Goal: Task Accomplishment & Management: Use online tool/utility

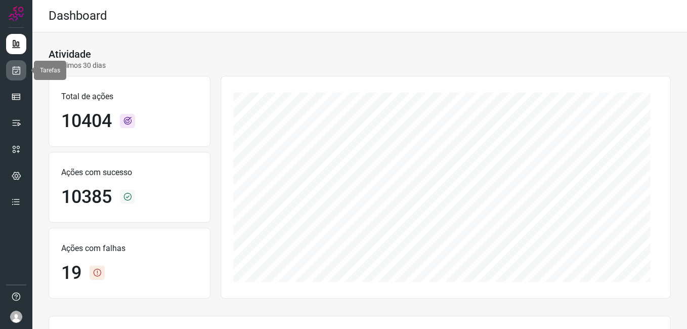
click at [19, 73] on icon at bounding box center [16, 70] width 11 height 10
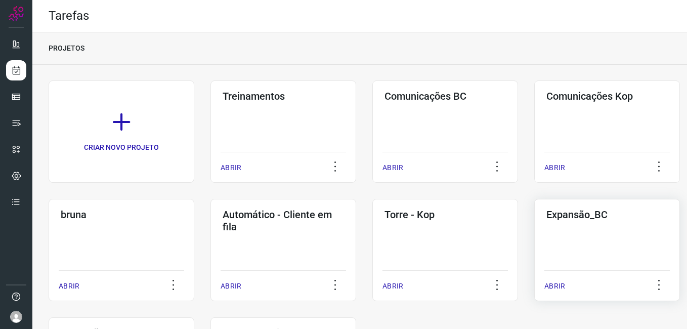
click at [584, 260] on div "Expansão_BC ABRIR" at bounding box center [607, 250] width 146 height 102
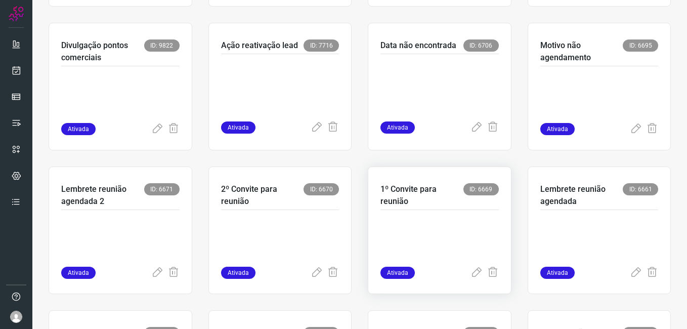
scroll to position [202, 0]
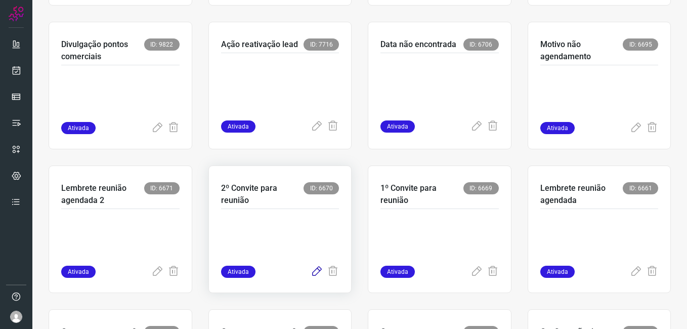
click at [315, 271] on icon at bounding box center [317, 272] width 12 height 12
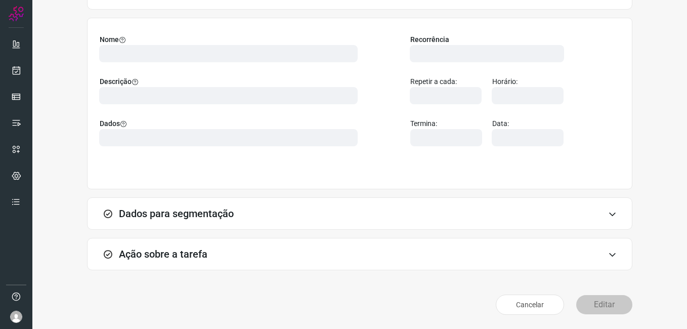
scroll to position [66, 0]
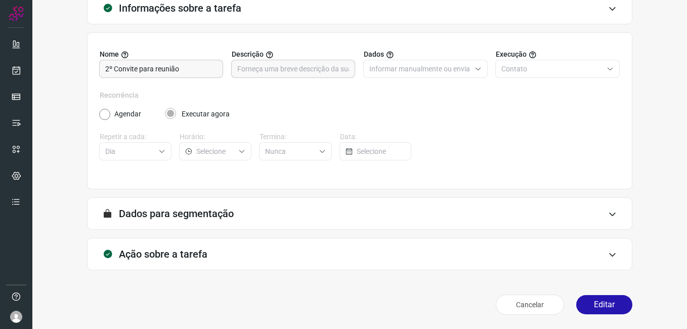
click at [585, 307] on button "Editar" at bounding box center [604, 304] width 56 height 19
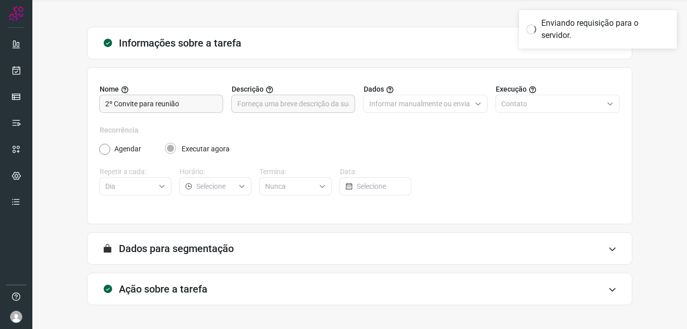
scroll to position [0, 0]
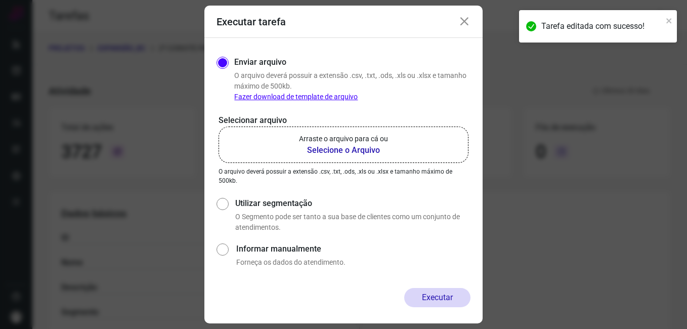
click at [319, 155] on b "Selecione o Arquivo" at bounding box center [343, 150] width 89 height 12
click at [0, 0] on input "Arraste o arquivo para cá ou Selecione o Arquivo" at bounding box center [0, 0] width 0 height 0
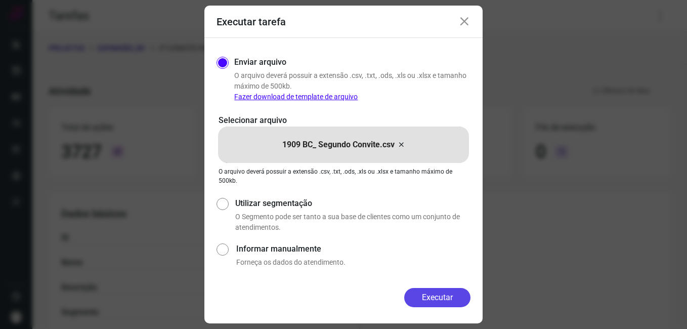
click at [428, 296] on button "Executar" at bounding box center [437, 297] width 66 height 19
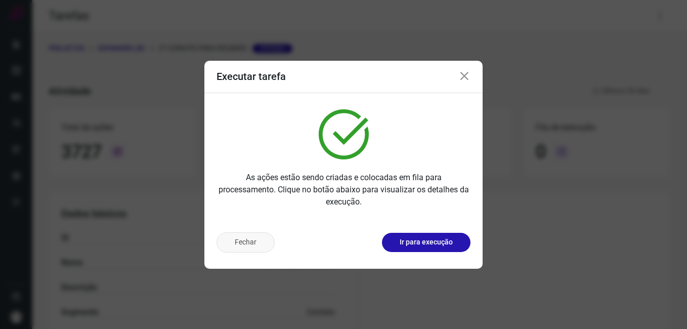
click at [261, 239] on button "Fechar" at bounding box center [246, 242] width 58 height 20
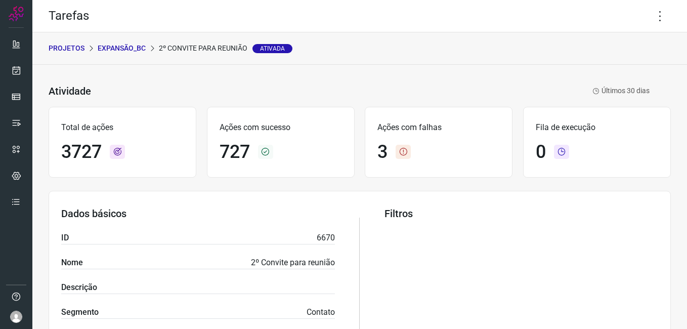
click at [144, 49] on p "Expansão_BC" at bounding box center [122, 48] width 48 height 11
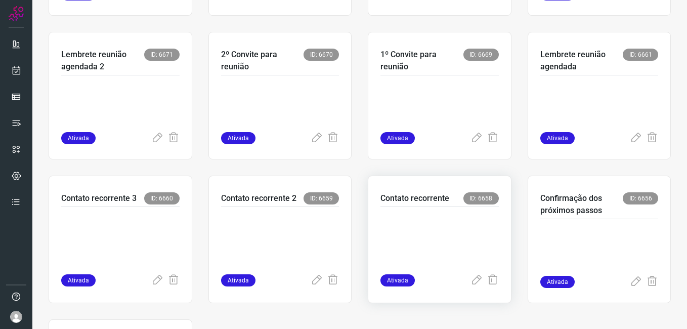
scroll to position [354, 0]
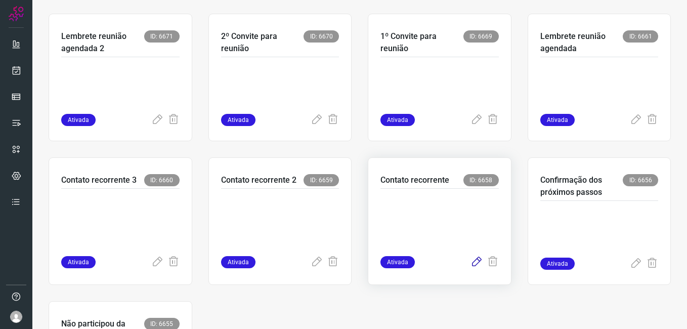
click at [473, 267] on icon at bounding box center [477, 262] width 12 height 12
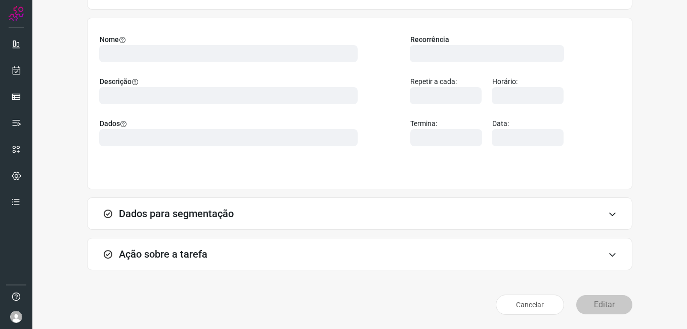
scroll to position [66, 0]
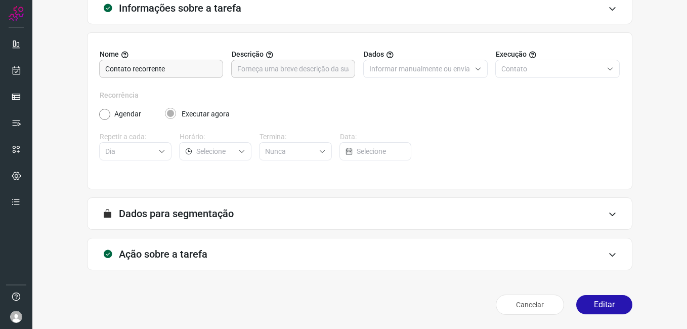
drag, startPoint x: 598, startPoint y: 306, endPoint x: 478, endPoint y: 244, distance: 135.6
click at [598, 306] on button "Editar" at bounding box center [604, 304] width 56 height 19
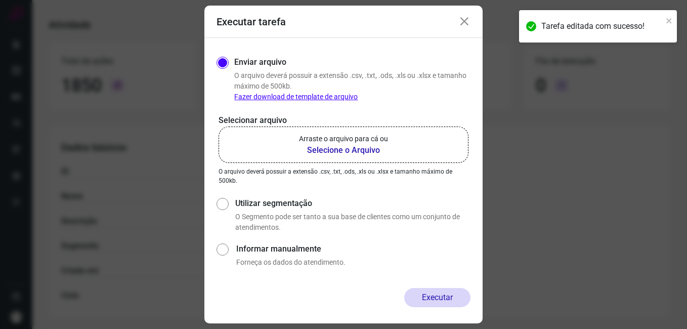
click at [320, 153] on b "Selecione o Arquivo" at bounding box center [343, 150] width 89 height 12
click at [0, 0] on input "Arraste o arquivo para cá ou Selecione o Arquivo" at bounding box center [0, 0] width 0 height 0
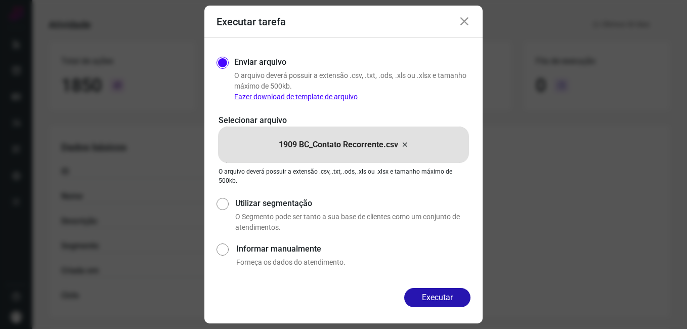
click at [411, 286] on div "Enviar arquivo O arquivo deverá possuir a extensão .csv, .txt, .ods, .xls ou .x…" at bounding box center [343, 163] width 278 height 250
click at [428, 305] on button "Executar" at bounding box center [437, 297] width 66 height 19
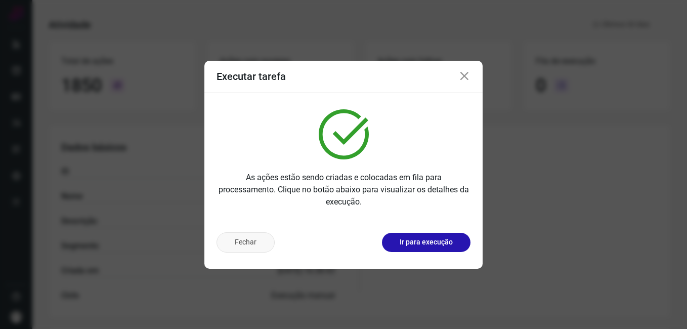
click at [259, 241] on button "Fechar" at bounding box center [246, 242] width 58 height 20
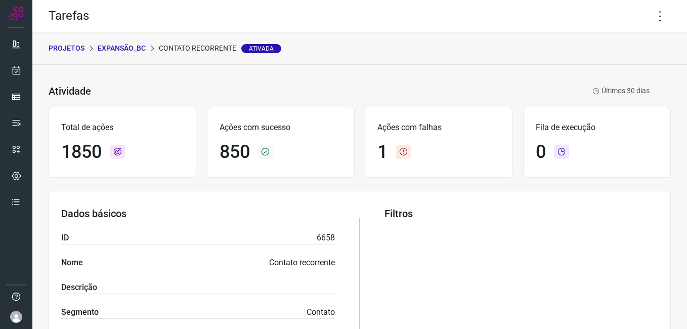
click at [127, 45] on p "Expansão_BC" at bounding box center [122, 48] width 48 height 11
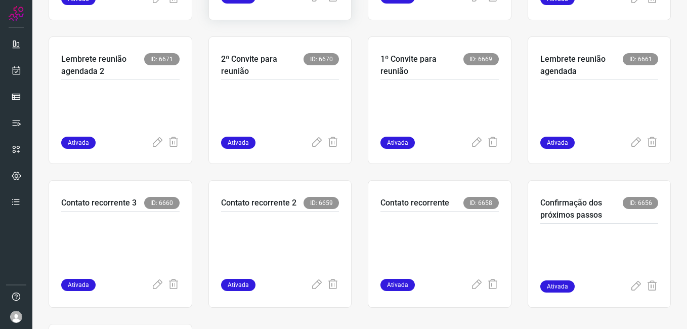
scroll to position [354, 0]
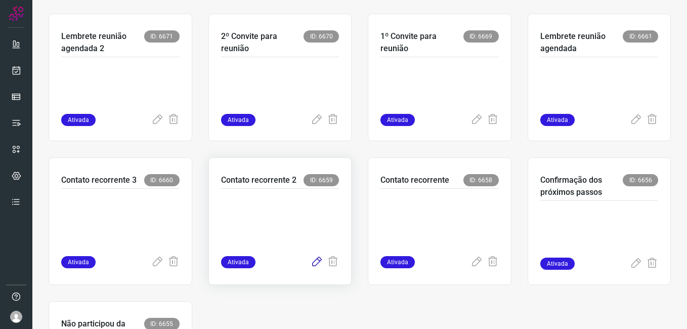
click at [313, 263] on icon at bounding box center [317, 262] width 12 height 12
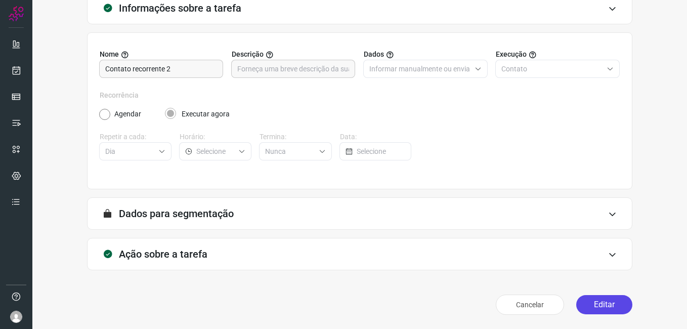
click at [587, 307] on button "Editar" at bounding box center [604, 304] width 56 height 19
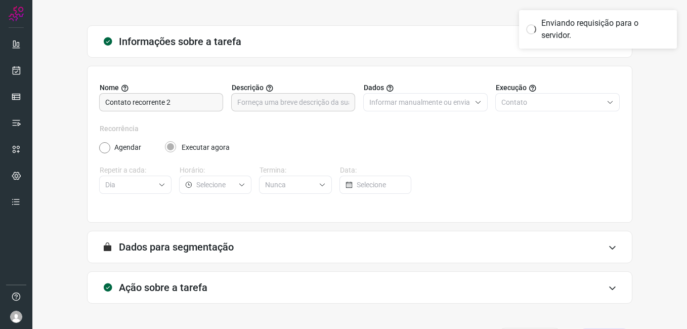
scroll to position [66, 0]
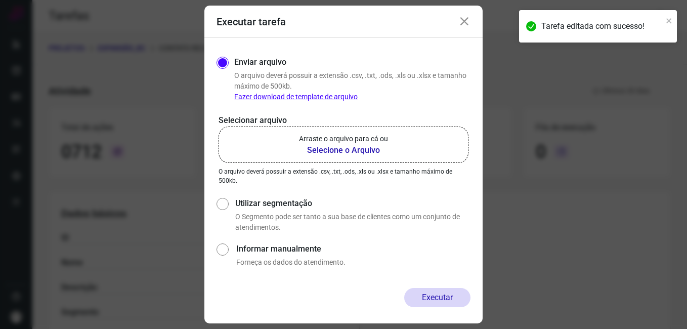
click at [313, 149] on b "Selecione o Arquivo" at bounding box center [343, 150] width 89 height 12
click at [0, 0] on input "Arraste o arquivo para cá ou Selecione o Arquivo" at bounding box center [0, 0] width 0 height 0
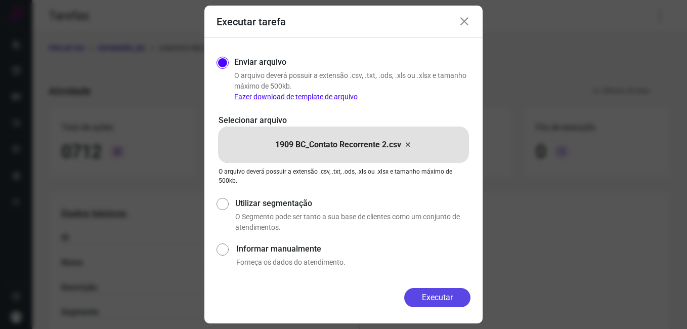
click at [422, 294] on button "Executar" at bounding box center [437, 297] width 66 height 19
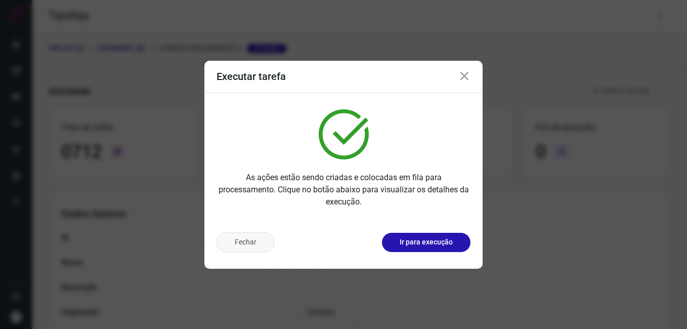
click at [254, 242] on button "Fechar" at bounding box center [246, 242] width 58 height 20
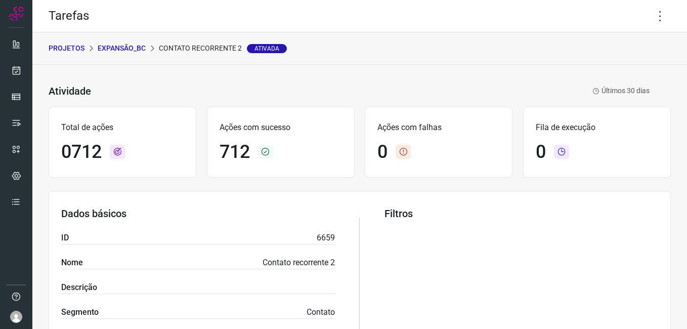
click at [128, 51] on p "Expansão_BC" at bounding box center [122, 48] width 48 height 11
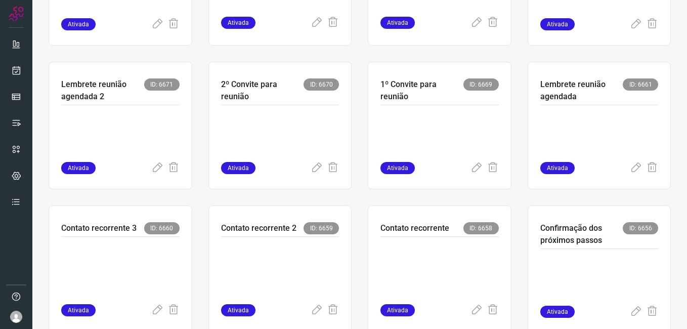
scroll to position [405, 0]
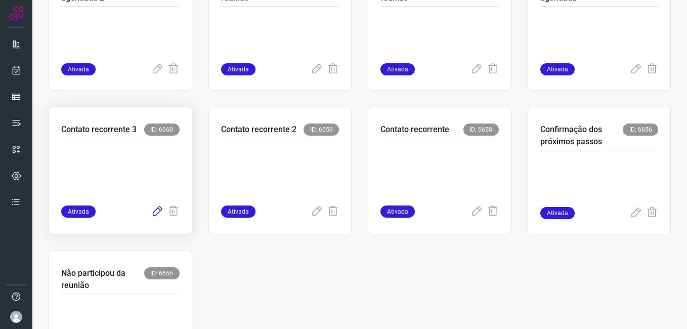
click at [156, 208] on icon at bounding box center [157, 211] width 12 height 12
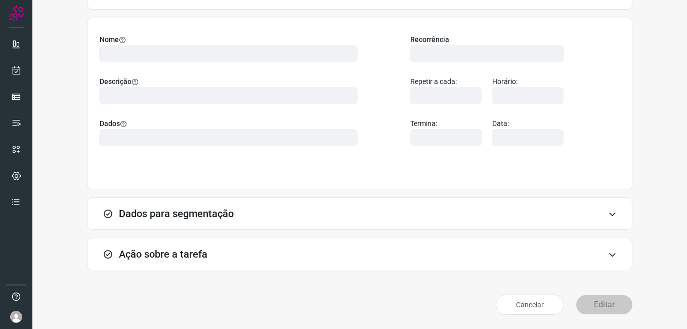
scroll to position [66, 0]
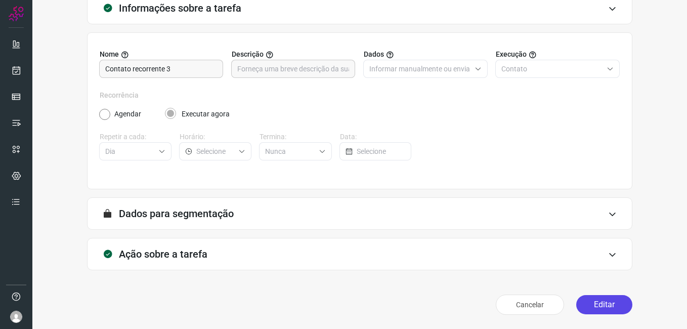
click at [593, 306] on button "Editar" at bounding box center [604, 304] width 56 height 19
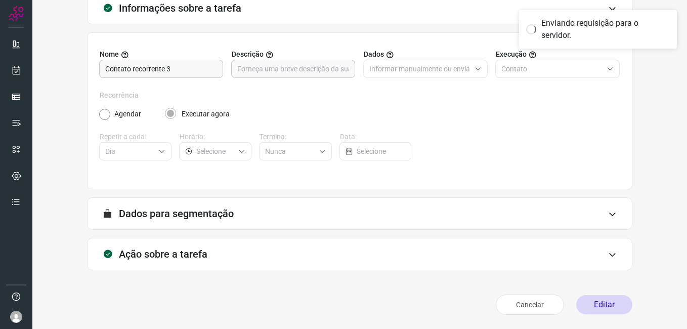
scroll to position [0, 0]
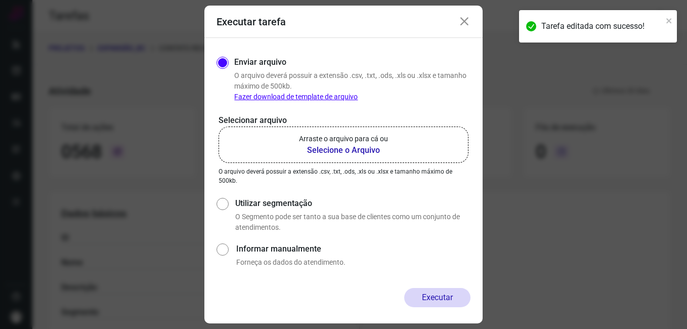
click at [321, 147] on b "Selecione o Arquivo" at bounding box center [343, 150] width 89 height 12
click at [0, 0] on input "Arraste o arquivo para cá ou Selecione o Arquivo" at bounding box center [0, 0] width 0 height 0
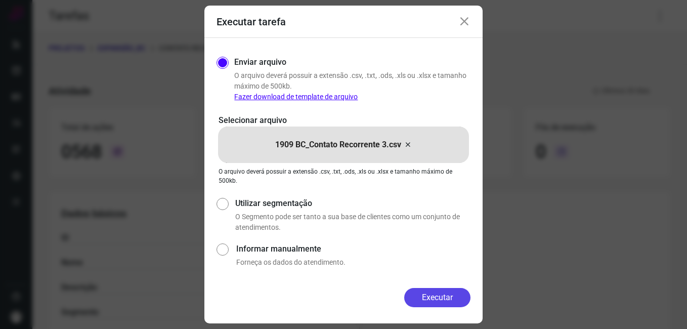
click at [413, 297] on button "Executar" at bounding box center [437, 297] width 66 height 19
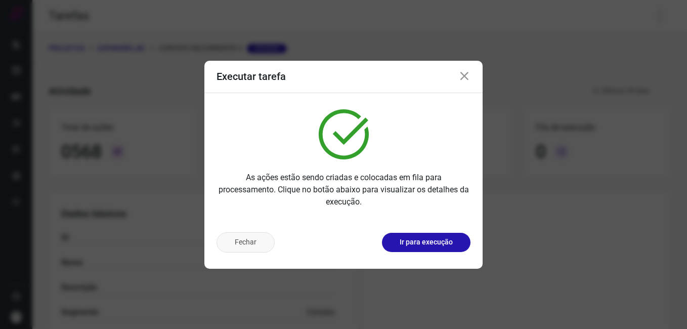
click at [249, 248] on button "Fechar" at bounding box center [246, 242] width 58 height 20
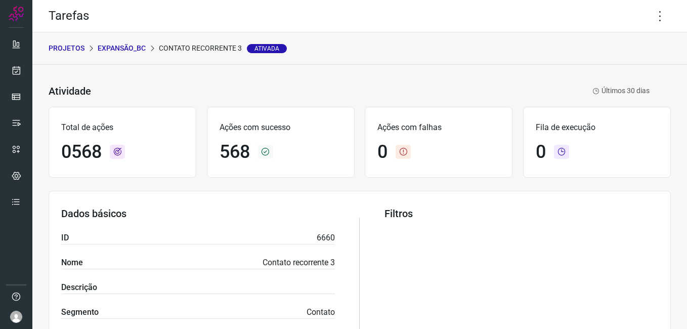
click at [137, 51] on p "Expansão_BC" at bounding box center [122, 48] width 48 height 11
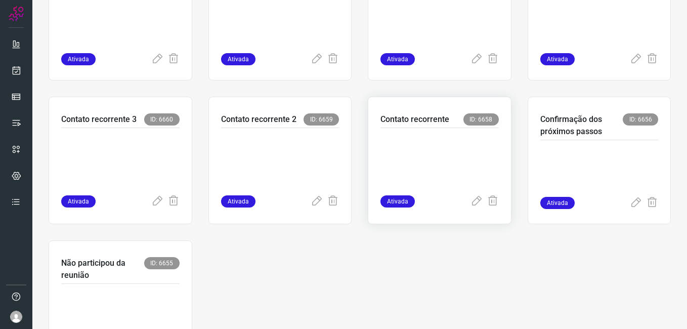
scroll to position [479, 0]
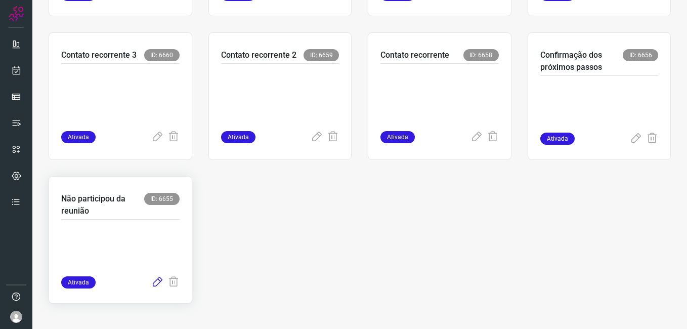
click at [157, 283] on icon at bounding box center [157, 282] width 12 height 12
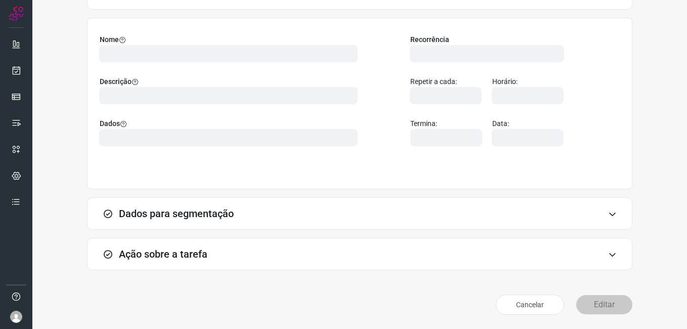
scroll to position [66, 0]
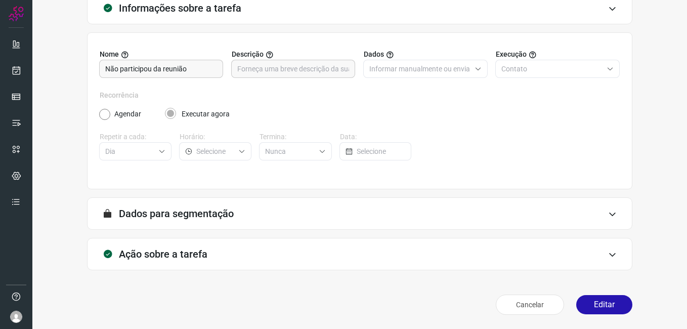
drag, startPoint x: 583, startPoint y: 311, endPoint x: 527, endPoint y: 289, distance: 60.7
click at [584, 311] on button "Editar" at bounding box center [604, 304] width 56 height 19
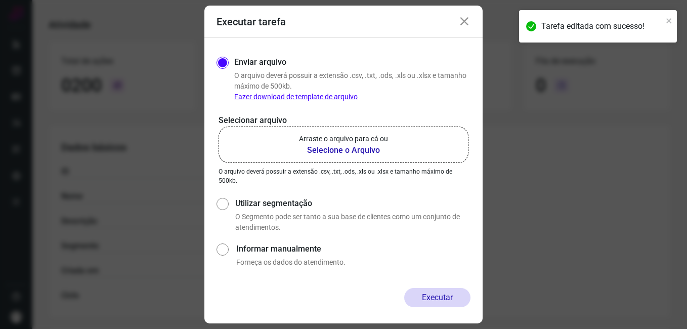
click at [327, 154] on b "Selecione o Arquivo" at bounding box center [343, 150] width 89 height 12
click at [0, 0] on input "Arraste o arquivo para cá ou Selecione o Arquivo" at bounding box center [0, 0] width 0 height 0
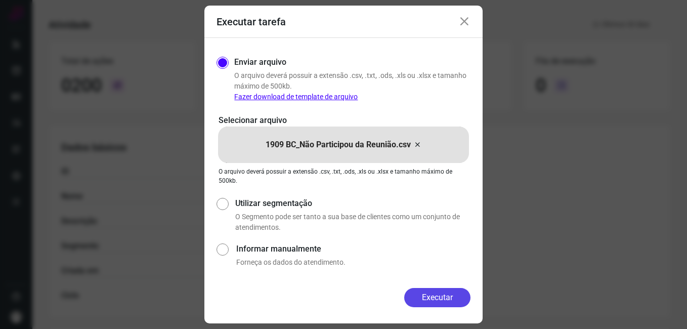
click at [426, 295] on button "Executar" at bounding box center [437, 297] width 66 height 19
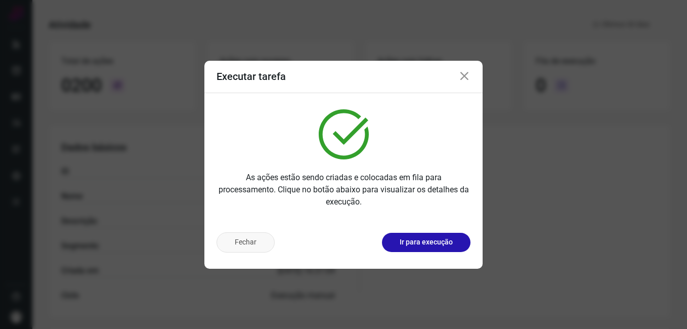
click at [241, 243] on button "Fechar" at bounding box center [246, 242] width 58 height 20
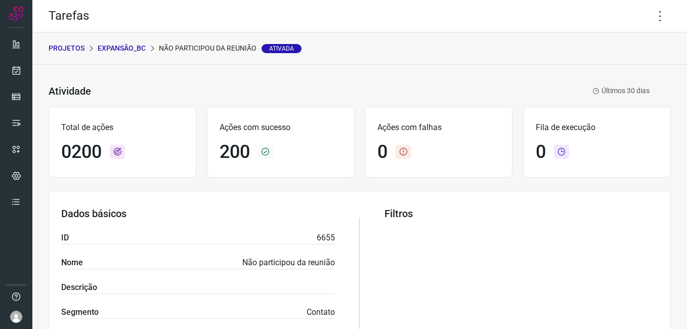
click at [123, 50] on p "Expansão_BC" at bounding box center [122, 48] width 48 height 11
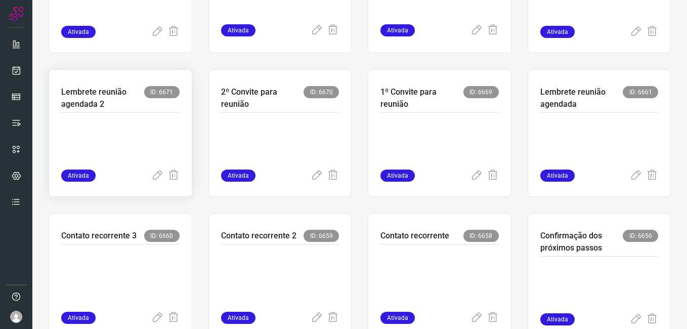
scroll to position [304, 0]
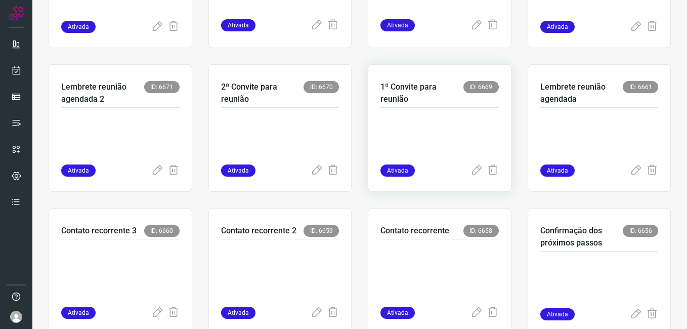
click at [401, 147] on p at bounding box center [440, 139] width 118 height 51
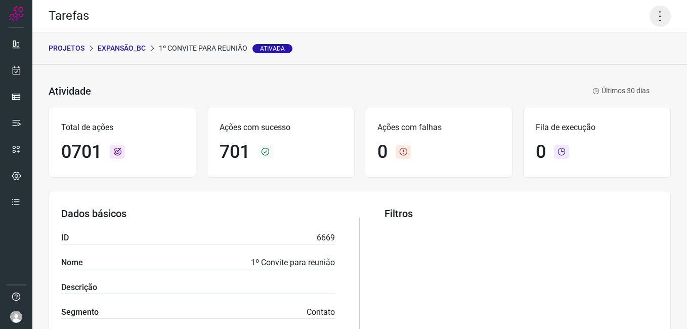
click at [653, 17] on icon at bounding box center [660, 16] width 21 height 21
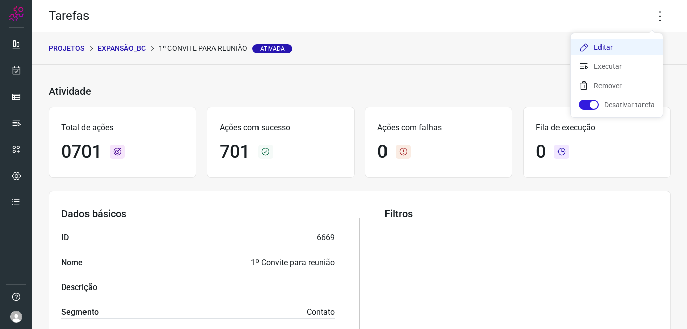
click at [596, 48] on li "Editar" at bounding box center [617, 47] width 92 height 16
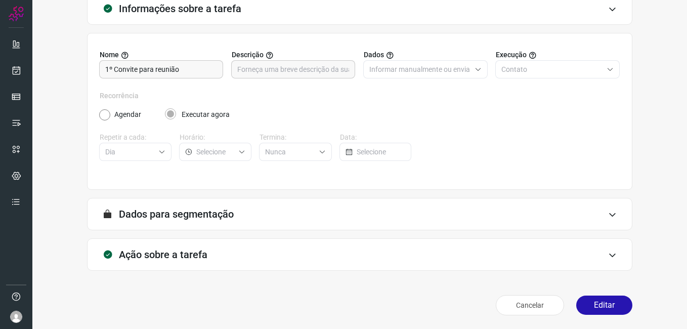
scroll to position [66, 0]
click at [576, 302] on button "Editar" at bounding box center [604, 304] width 56 height 19
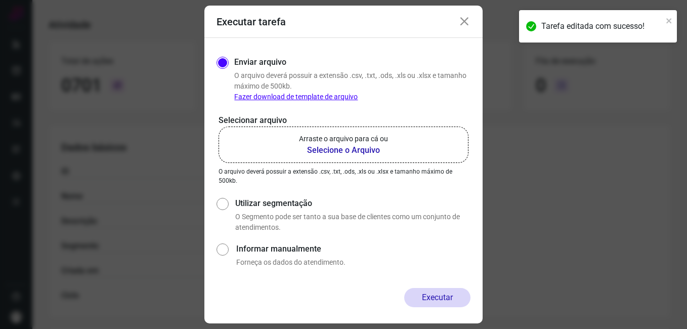
click at [328, 151] on b "Selecione o Arquivo" at bounding box center [343, 150] width 89 height 12
click at [0, 0] on input "Arraste o arquivo para cá ou Selecione o Arquivo" at bounding box center [0, 0] width 0 height 0
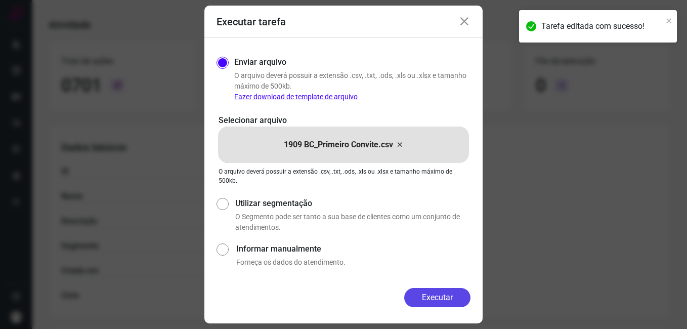
click at [410, 300] on button "Executar" at bounding box center [437, 297] width 66 height 19
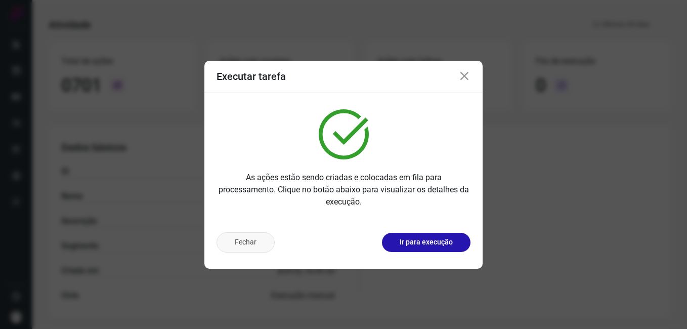
click at [266, 247] on button "Fechar" at bounding box center [246, 242] width 58 height 20
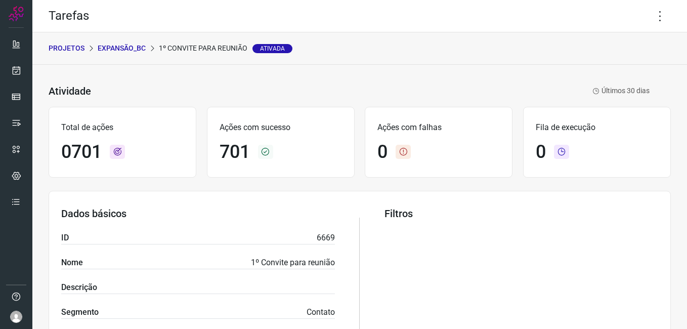
click at [134, 50] on p "Expansão_BC" at bounding box center [122, 48] width 48 height 11
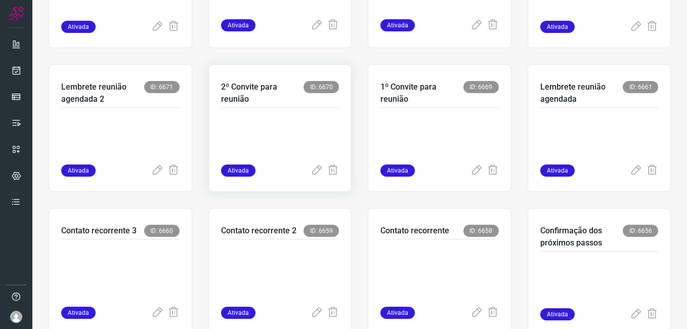
click at [274, 142] on p at bounding box center [280, 139] width 118 height 51
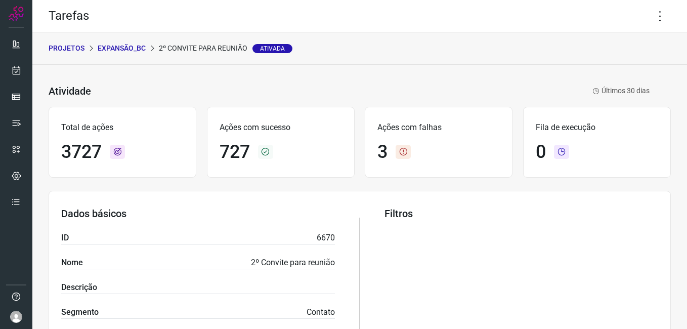
click at [121, 52] on p "Expansão_BC" at bounding box center [122, 48] width 48 height 11
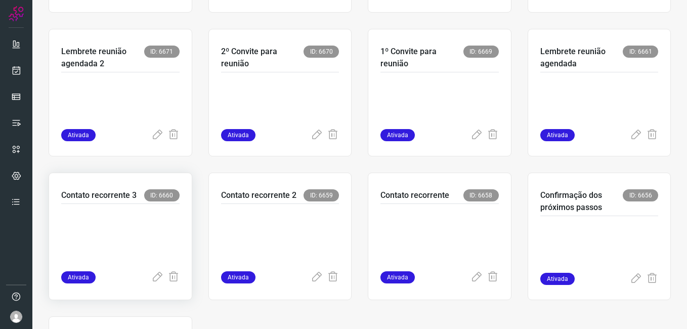
scroll to position [354, 0]
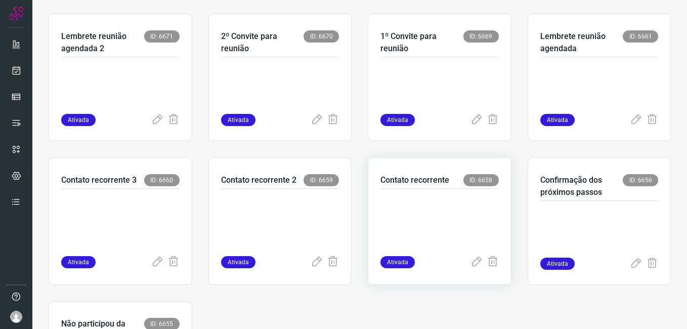
click at [391, 218] on p at bounding box center [440, 220] width 118 height 51
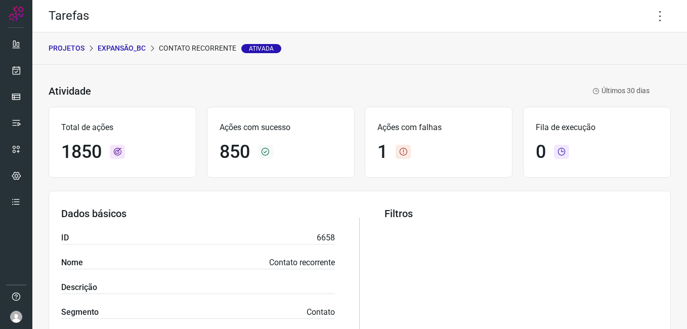
click at [125, 50] on p "Expansão_BC" at bounding box center [122, 48] width 48 height 11
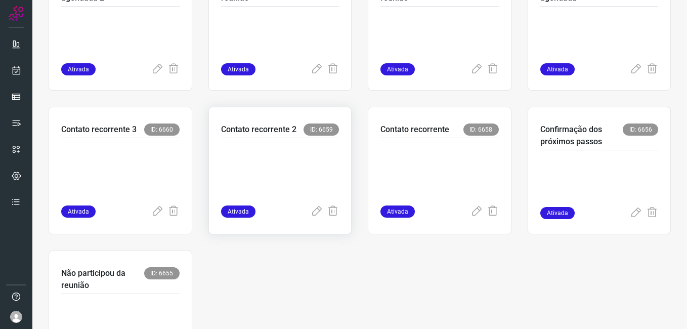
click at [247, 168] on p at bounding box center [280, 169] width 118 height 51
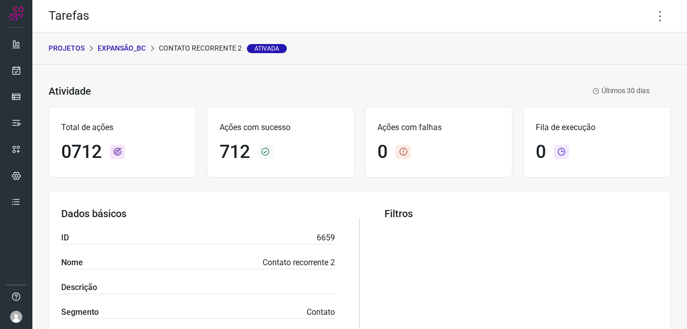
click at [127, 44] on p "Expansão_BC" at bounding box center [122, 48] width 48 height 11
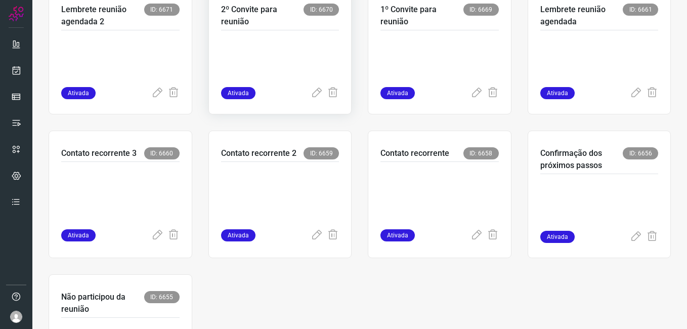
scroll to position [405, 0]
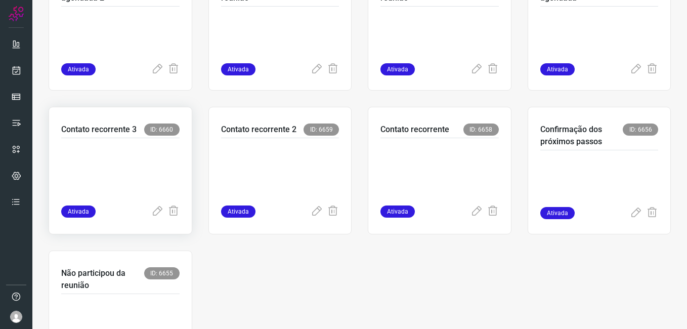
click at [162, 166] on p at bounding box center [120, 169] width 118 height 51
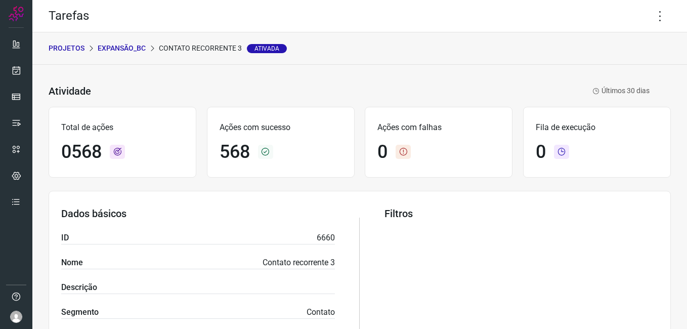
click at [121, 47] on p "Expansão_BC" at bounding box center [122, 48] width 48 height 11
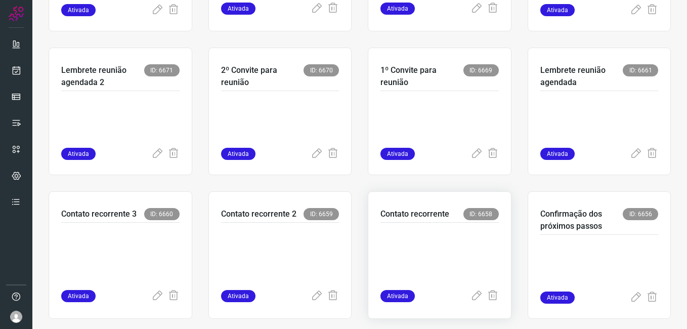
scroll to position [354, 0]
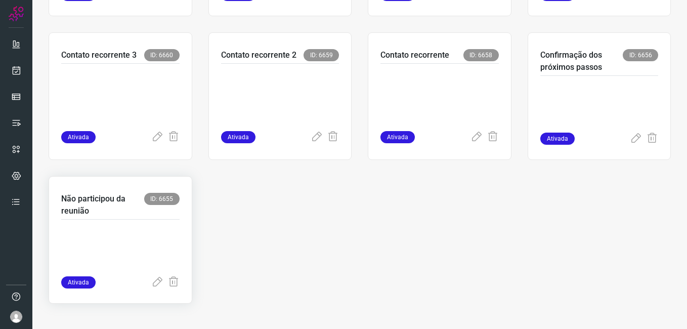
click at [158, 236] on p at bounding box center [120, 251] width 118 height 51
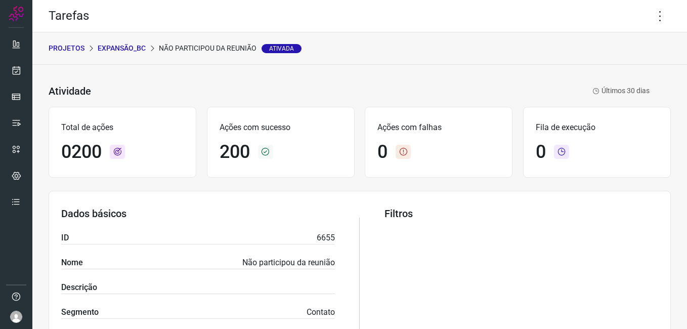
click at [129, 48] on p "Expansão_BC" at bounding box center [122, 48] width 48 height 11
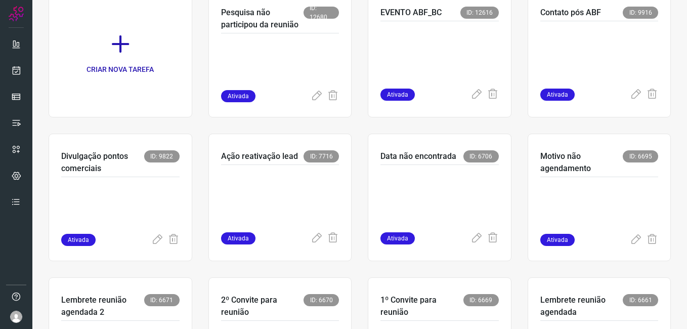
scroll to position [253, 0]
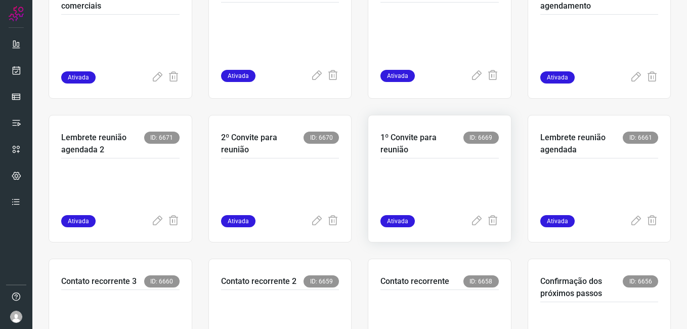
click at [384, 180] on p at bounding box center [440, 189] width 118 height 51
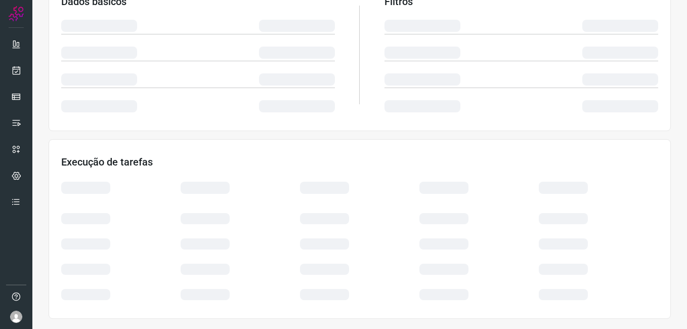
scroll to position [194, 0]
